Goal: Check status: Check status

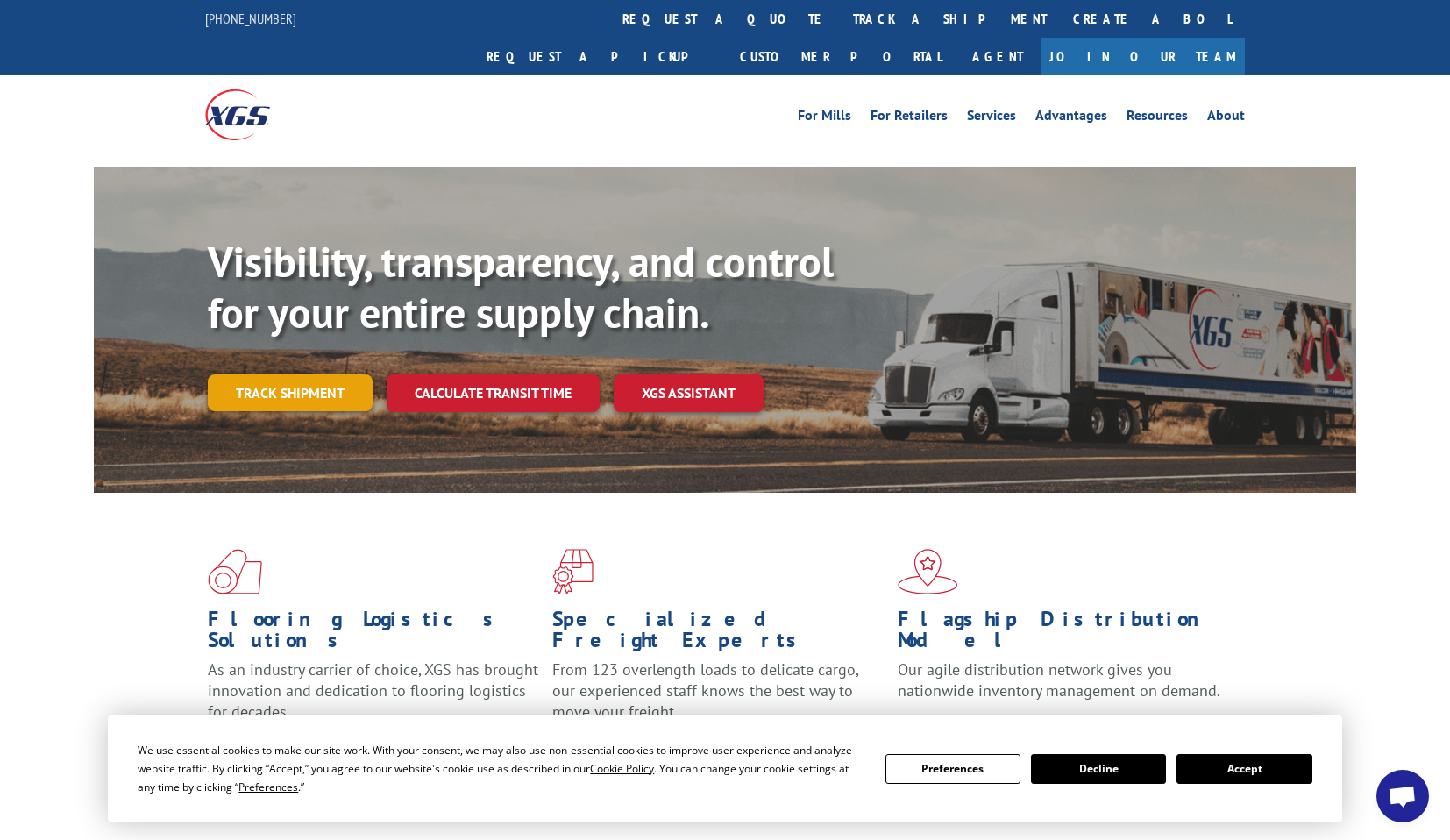
click at [314, 374] on link "Track shipment" at bounding box center [290, 392] width 165 height 36
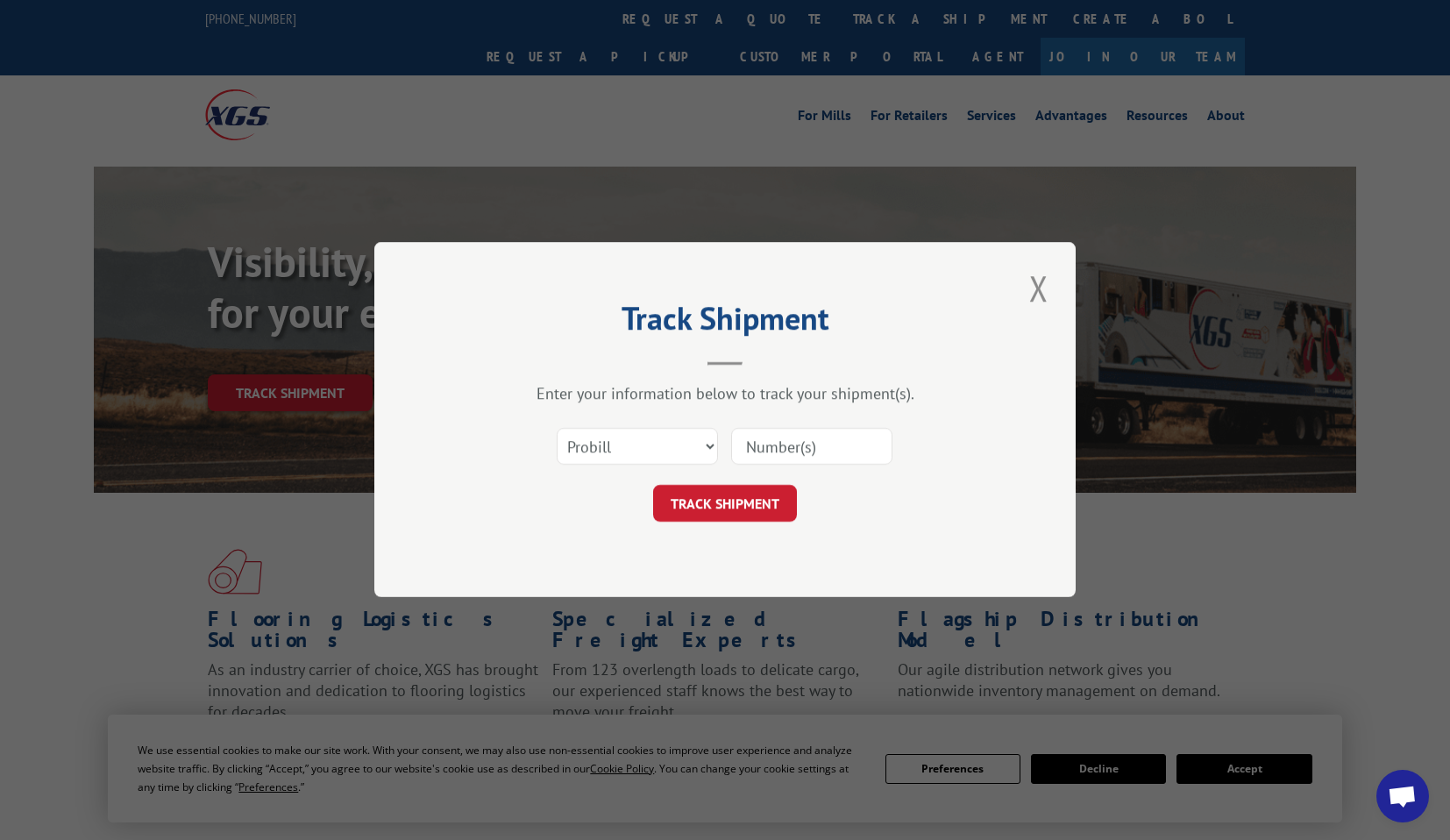
click at [752, 440] on input at bounding box center [812, 447] width 162 height 36
paste input "1697163074"
type input "1697163074"
click at [681, 456] on select "Select category... Probill BOL PO" at bounding box center [637, 447] width 162 height 36
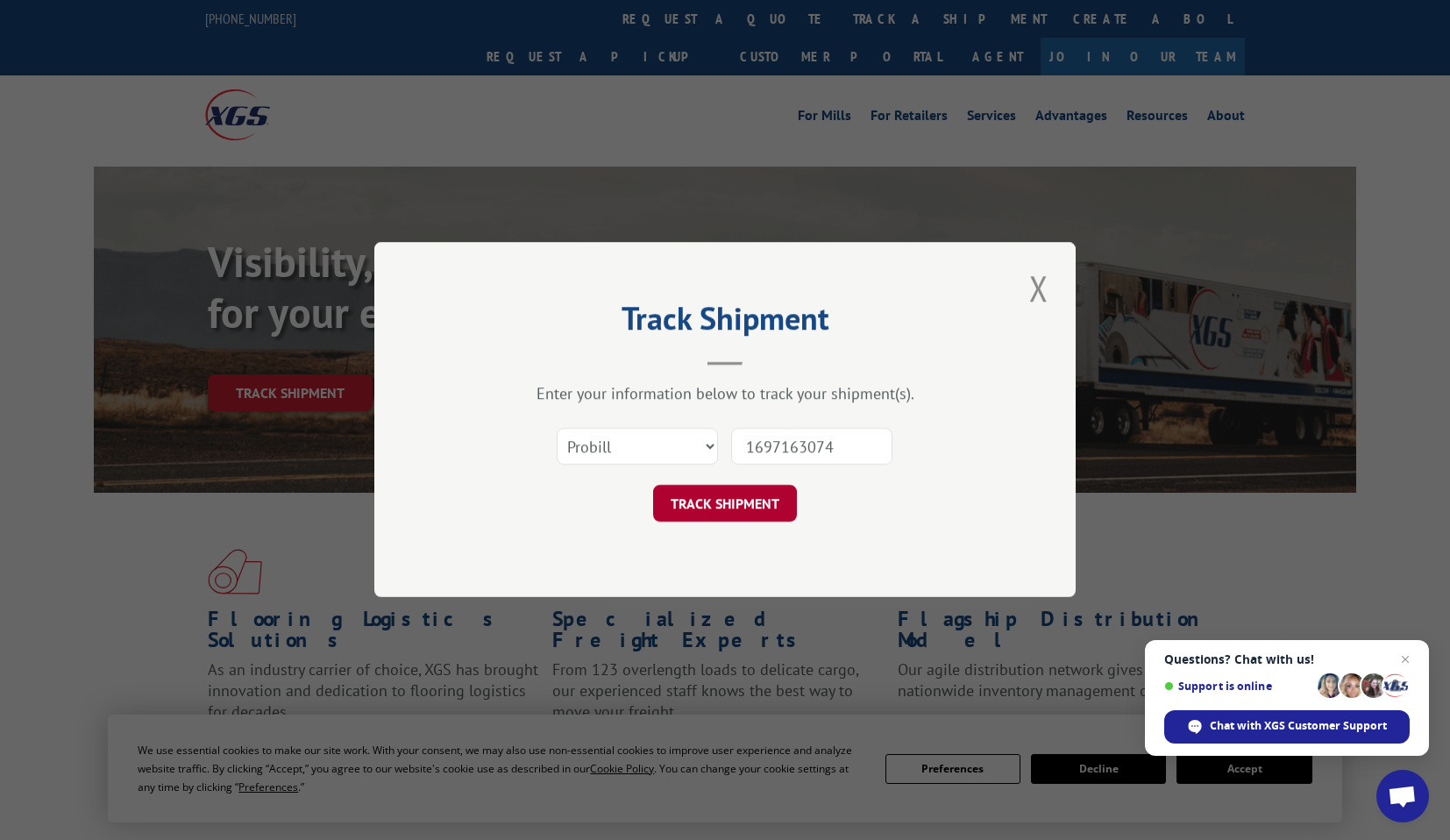
click at [774, 493] on button "TRACK SHIPMENT" at bounding box center [725, 504] width 144 height 36
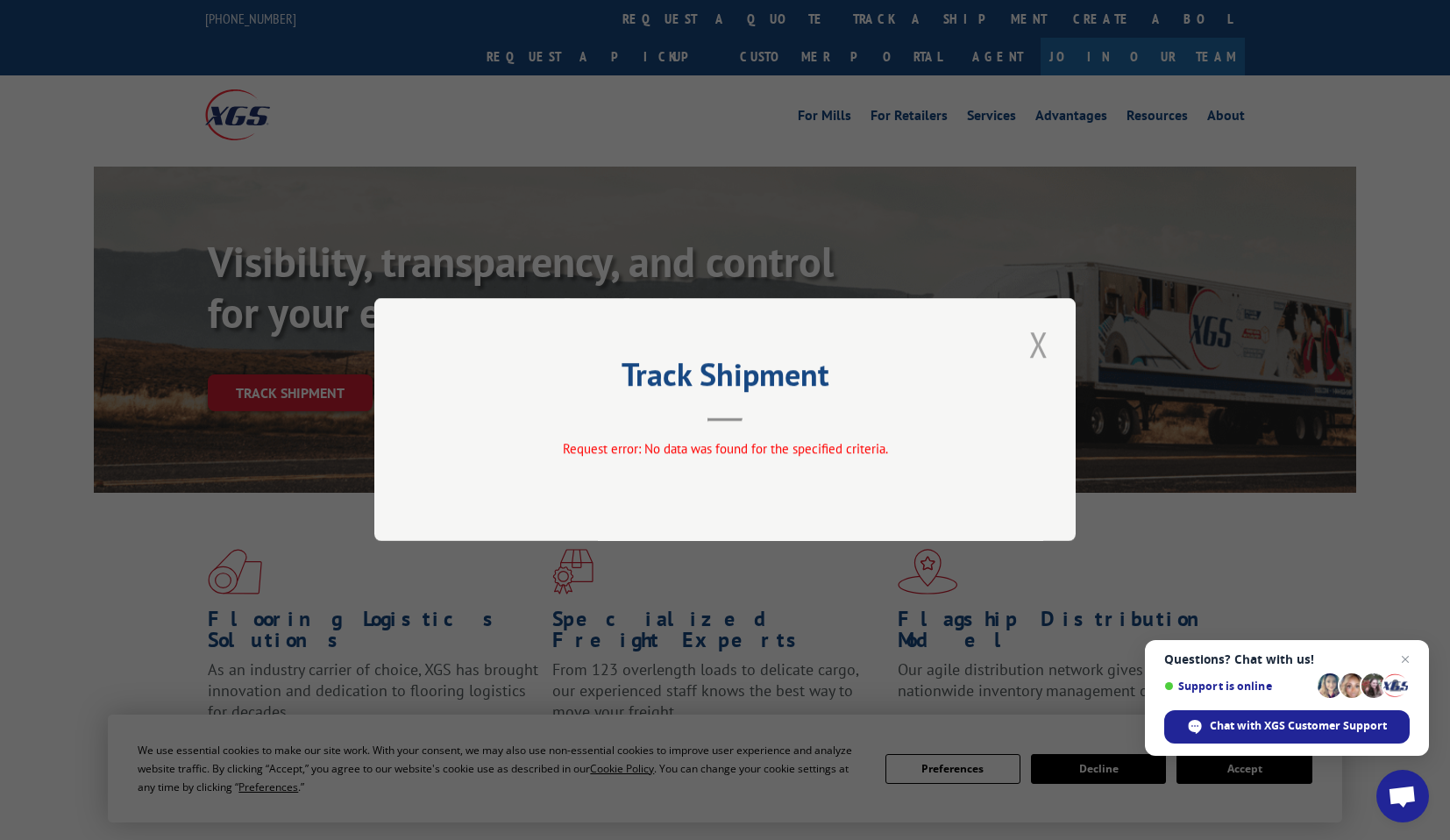
click at [1032, 340] on button "Close modal" at bounding box center [1038, 343] width 30 height 48
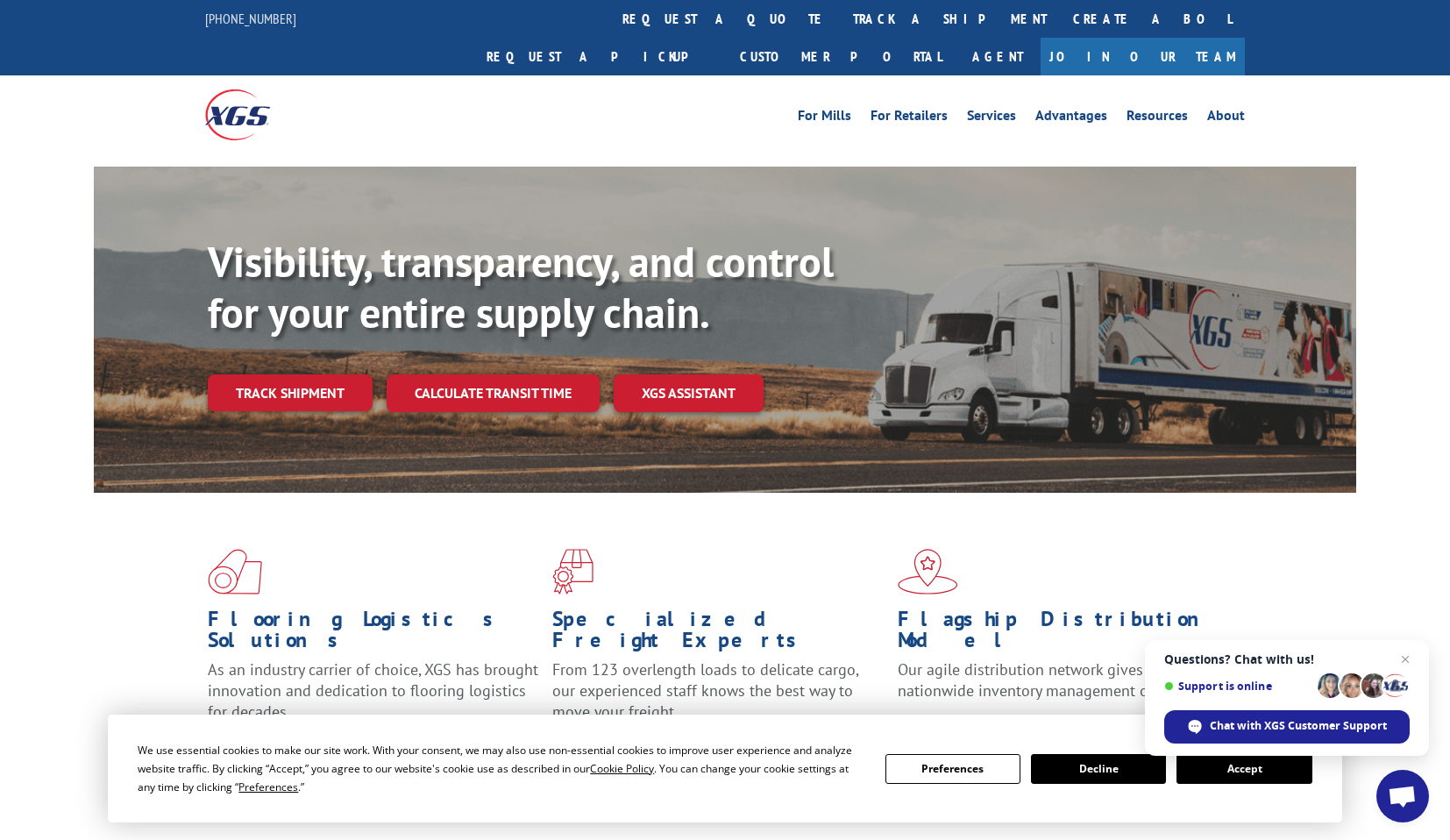
click at [246, 372] on div "Visibility, transparency, and control for your entire supply chain. Track shipm…" at bounding box center [782, 359] width 1149 height 245
click at [250, 374] on link "Track shipment" at bounding box center [290, 392] width 165 height 36
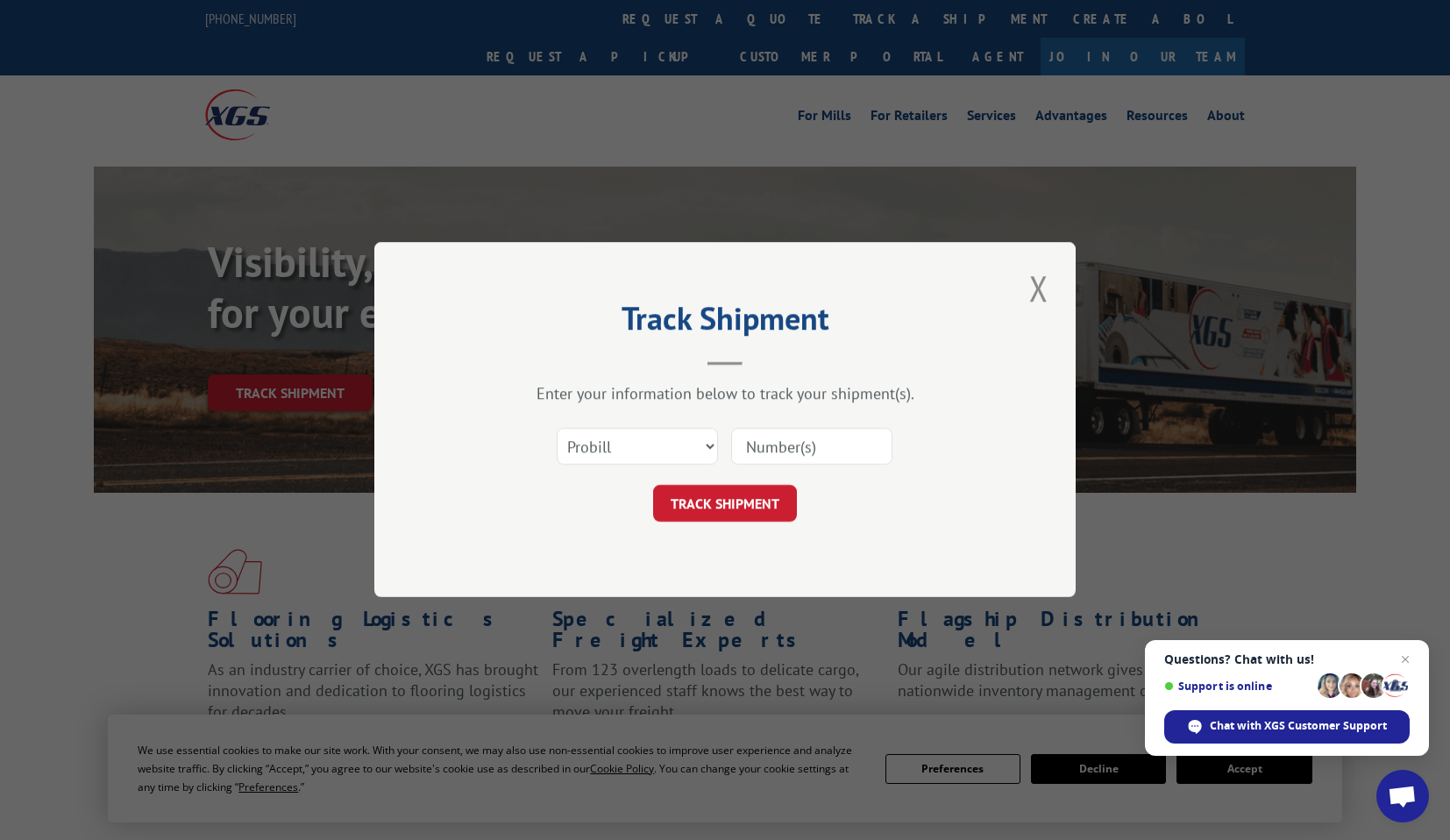
drag, startPoint x: 625, startPoint y: 409, endPoint x: 628, endPoint y: 418, distance: 9.5
click at [625, 409] on div "Enter your information below to track your shipment(s). Select category... Prob…" at bounding box center [725, 453] width 526 height 139
click at [633, 429] on select "Select category... Probill BOL PO" at bounding box center [637, 447] width 162 height 36
select select "bol"
click at [778, 444] on input at bounding box center [812, 447] width 162 height 36
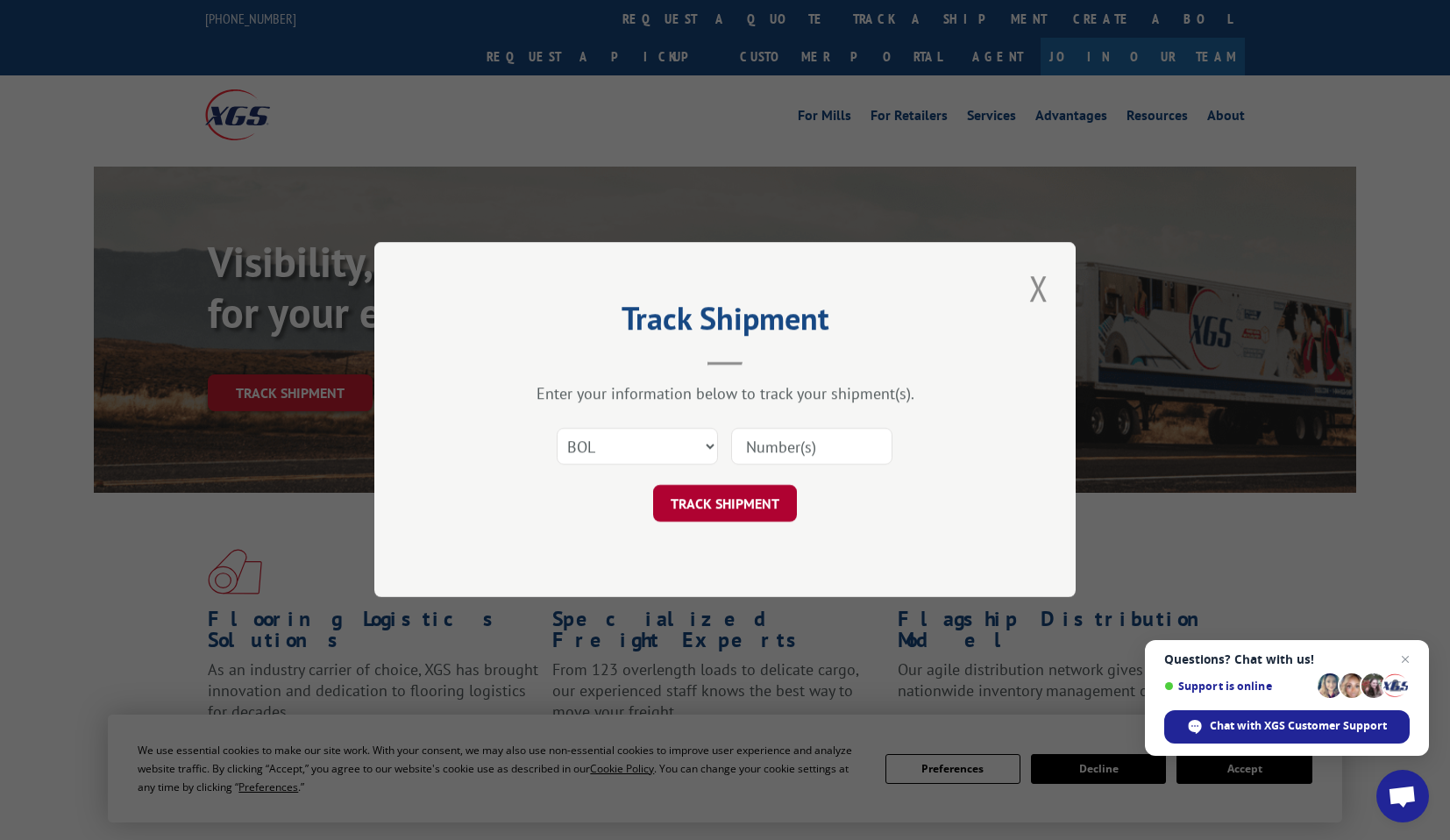
paste input "1697163074"
type input "1697163074"
click at [747, 497] on button "TRACK SHIPMENT" at bounding box center [725, 504] width 144 height 36
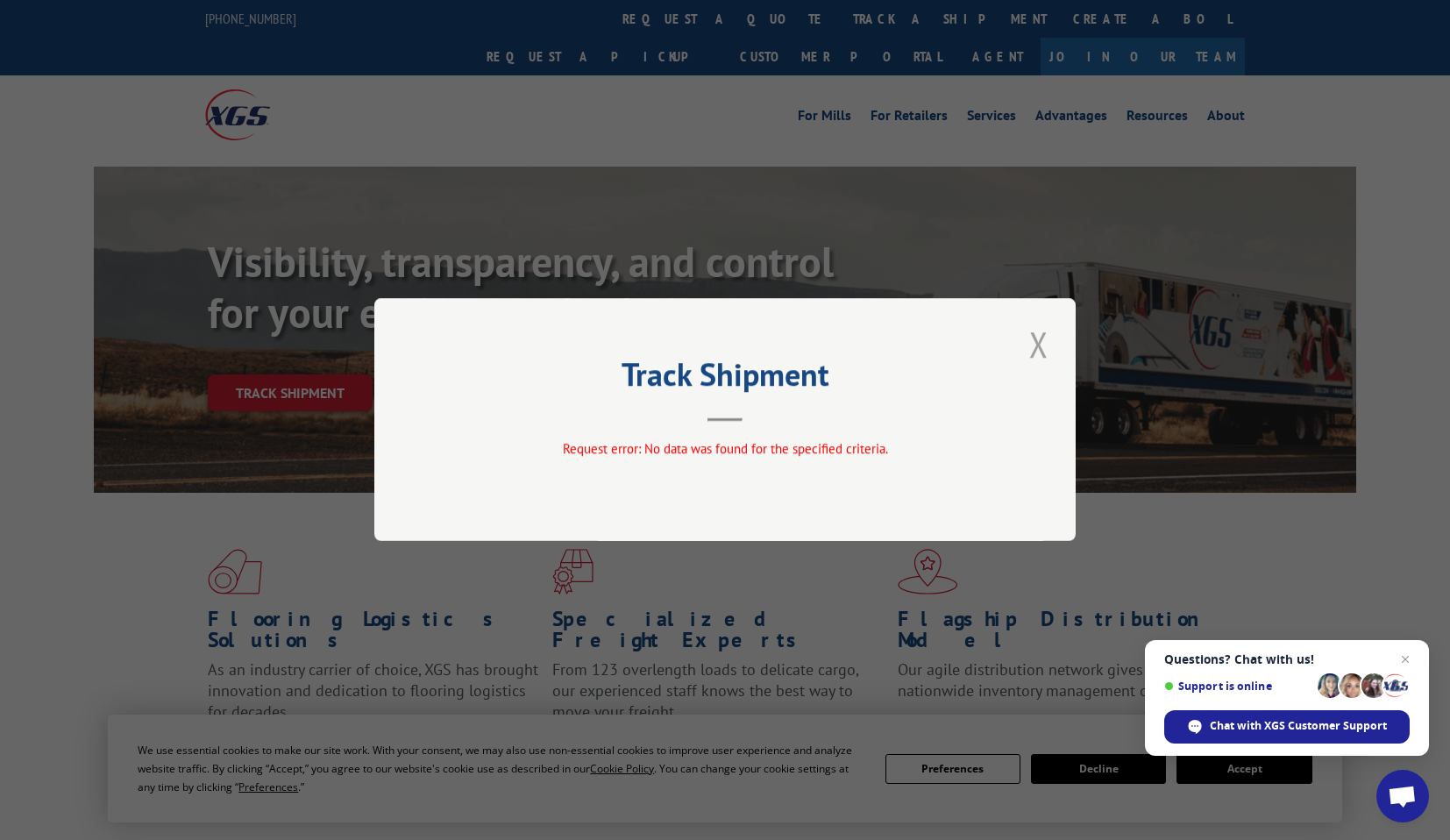
click at [1035, 343] on button "Close modal" at bounding box center [1038, 343] width 30 height 48
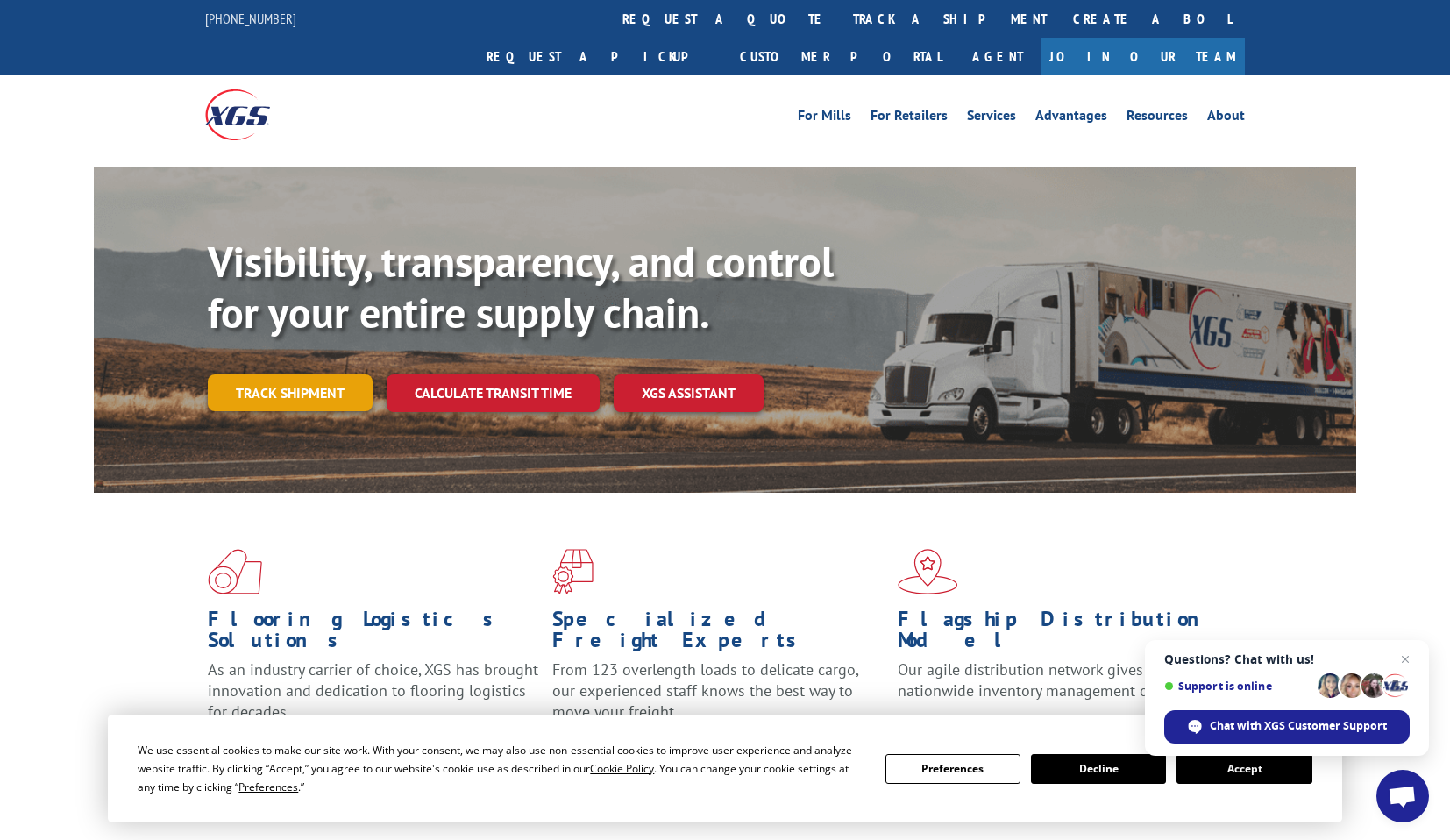
click at [317, 374] on link "Track shipment" at bounding box center [290, 392] width 165 height 36
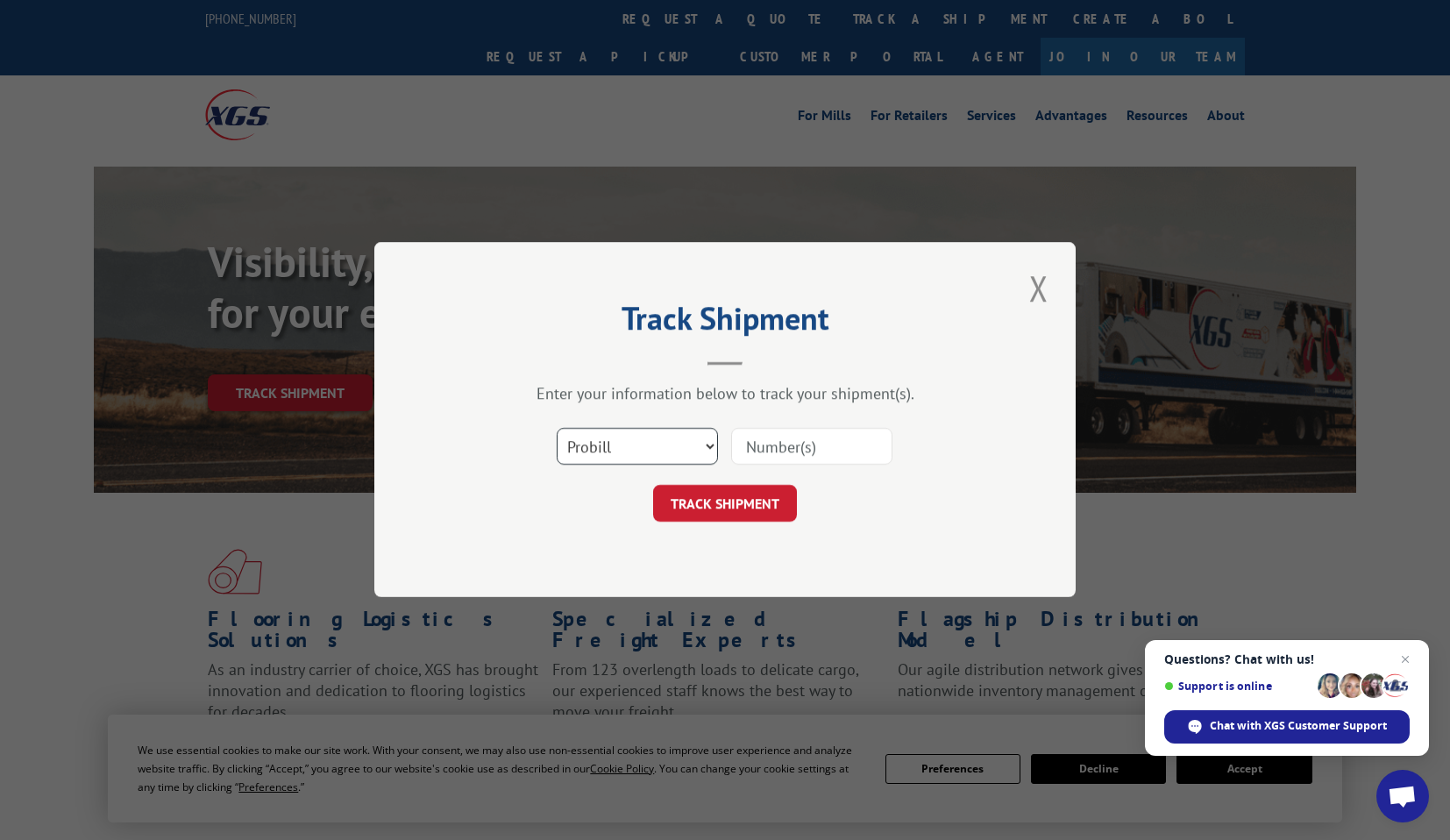
click at [703, 461] on select "Select category... Probill BOL PO" at bounding box center [637, 447] width 162 height 36
click at [805, 452] on input at bounding box center [812, 447] width 162 height 36
click at [569, 465] on div "Select category... Probill BOL PO" at bounding box center [637, 447] width 160 height 40
click at [609, 434] on select "Select category... Probill BOL PO" at bounding box center [637, 447] width 162 height 36
select select "bol"
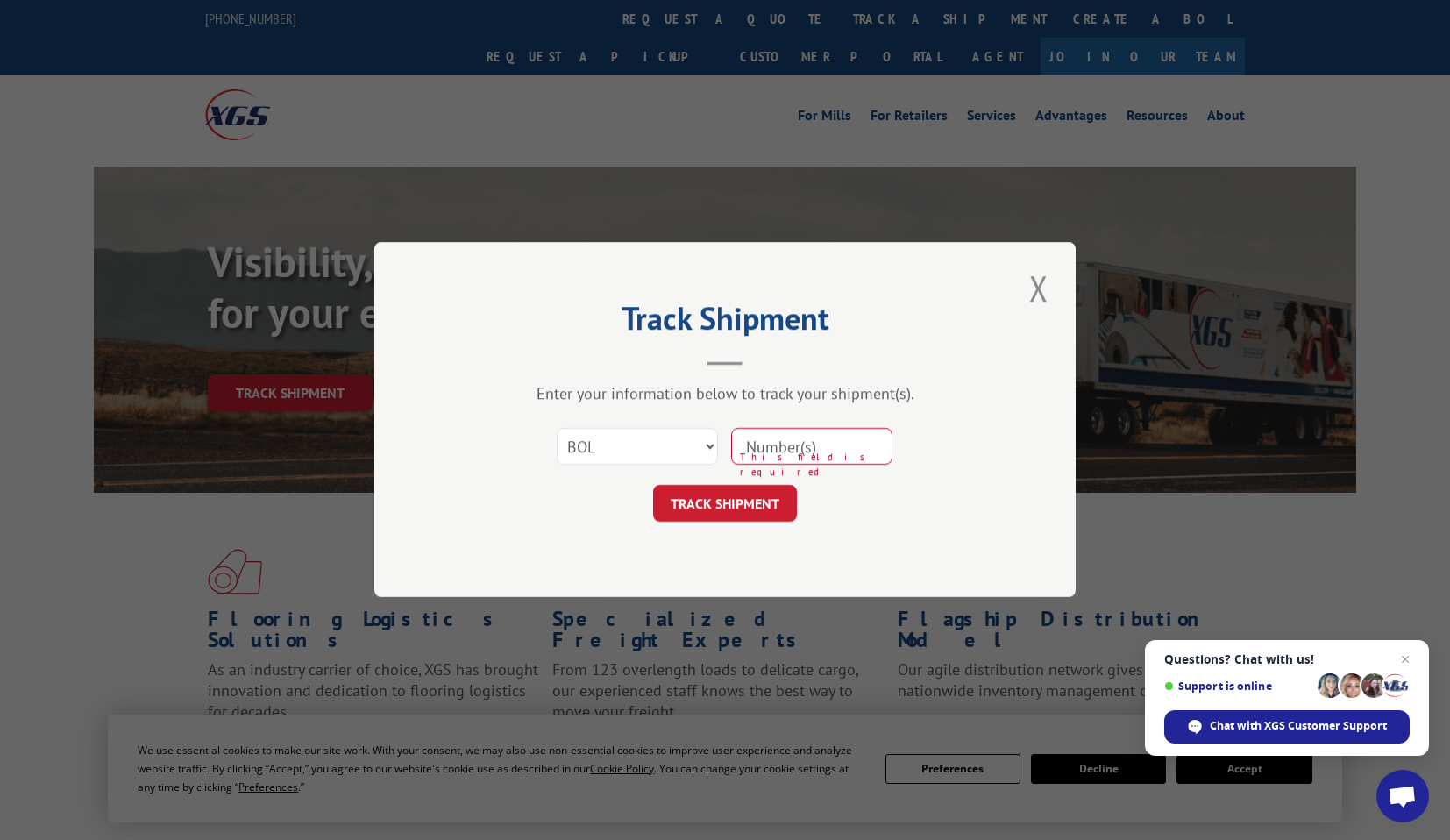
click at [861, 451] on input at bounding box center [812, 447] width 162 height 36
type input "1697163074"
click at [771, 512] on button "TRACK SHIPMENT" at bounding box center [725, 504] width 144 height 36
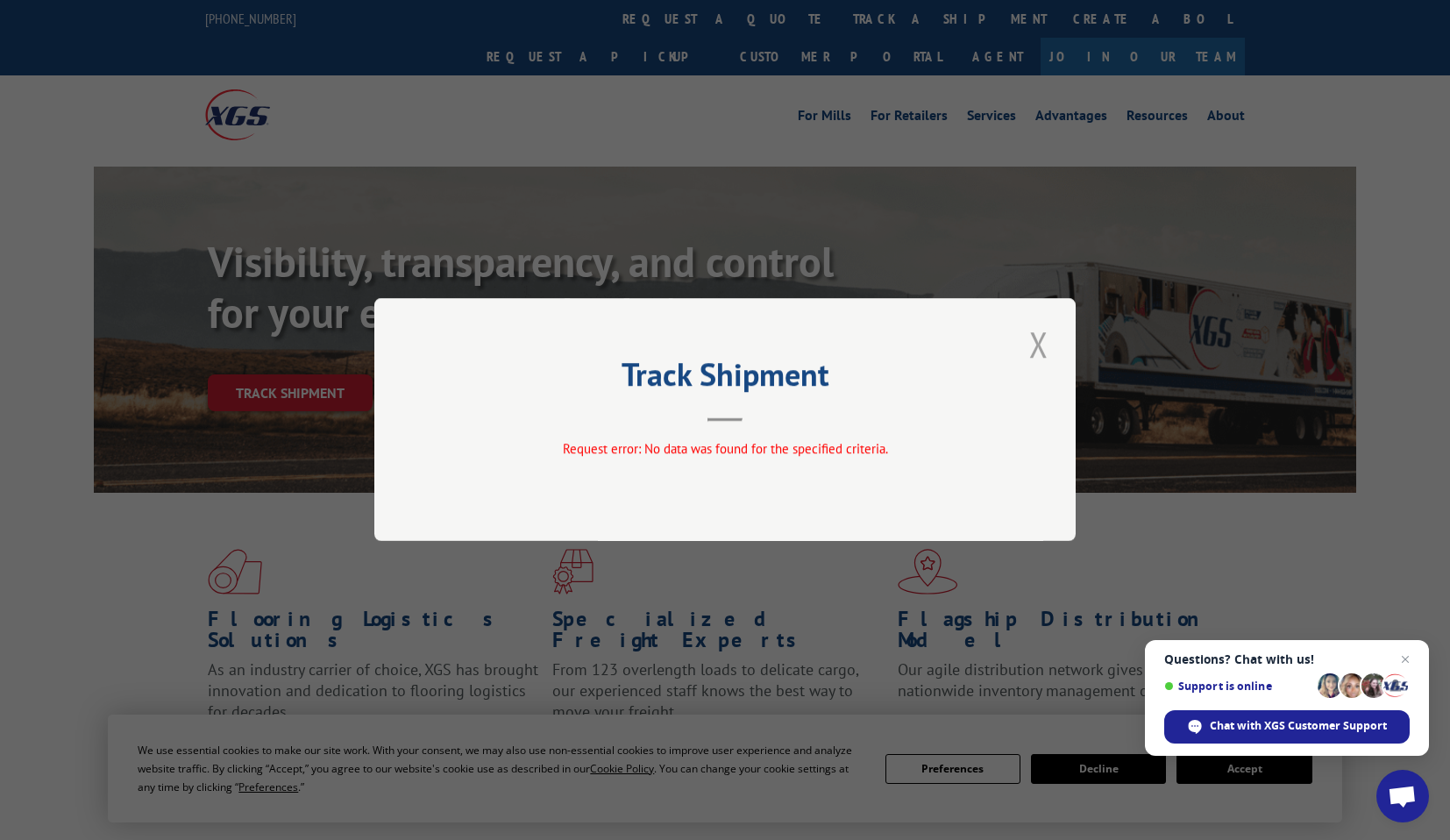
click at [1044, 332] on button "Close modal" at bounding box center [1038, 343] width 30 height 48
